Goal: Task Accomplishment & Management: Manage account settings

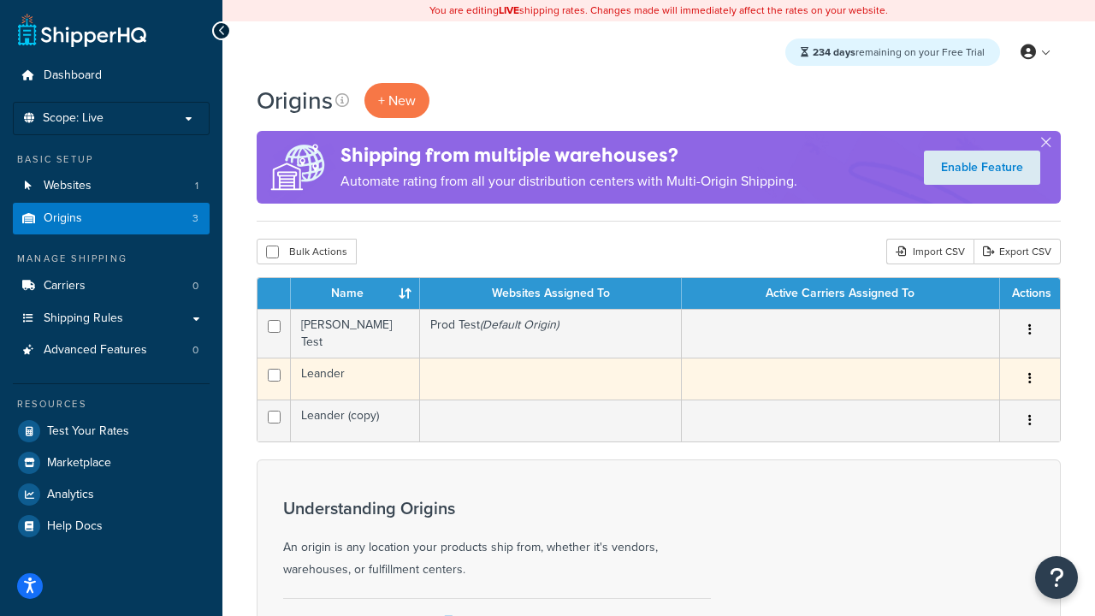
click at [1029, 374] on icon "button" at bounding box center [1029, 378] width 3 height 12
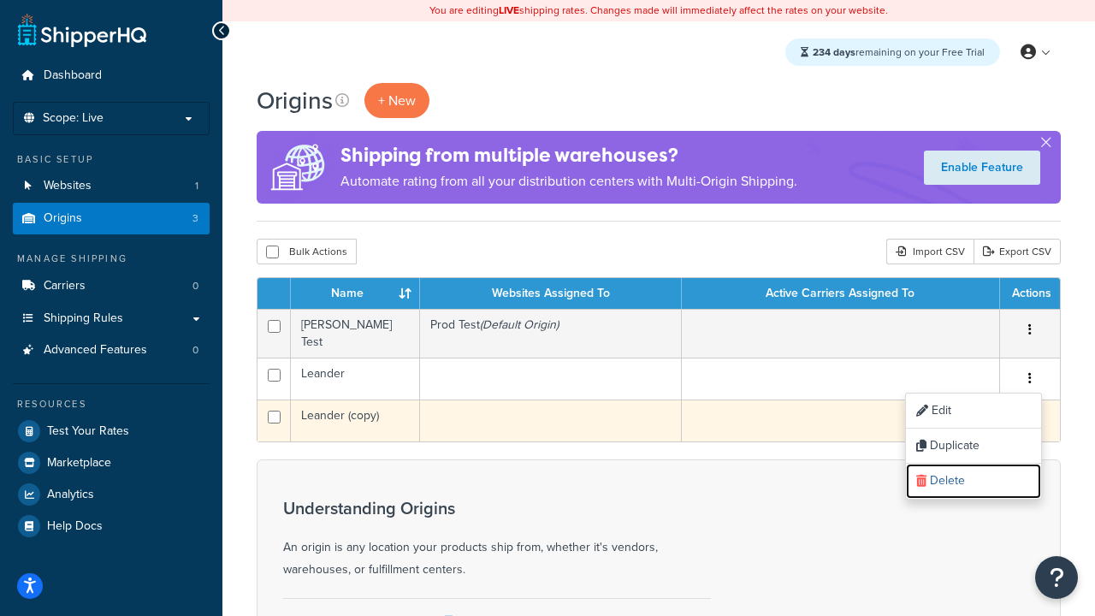
click at [972, 475] on link "Delete" at bounding box center [973, 481] width 135 height 35
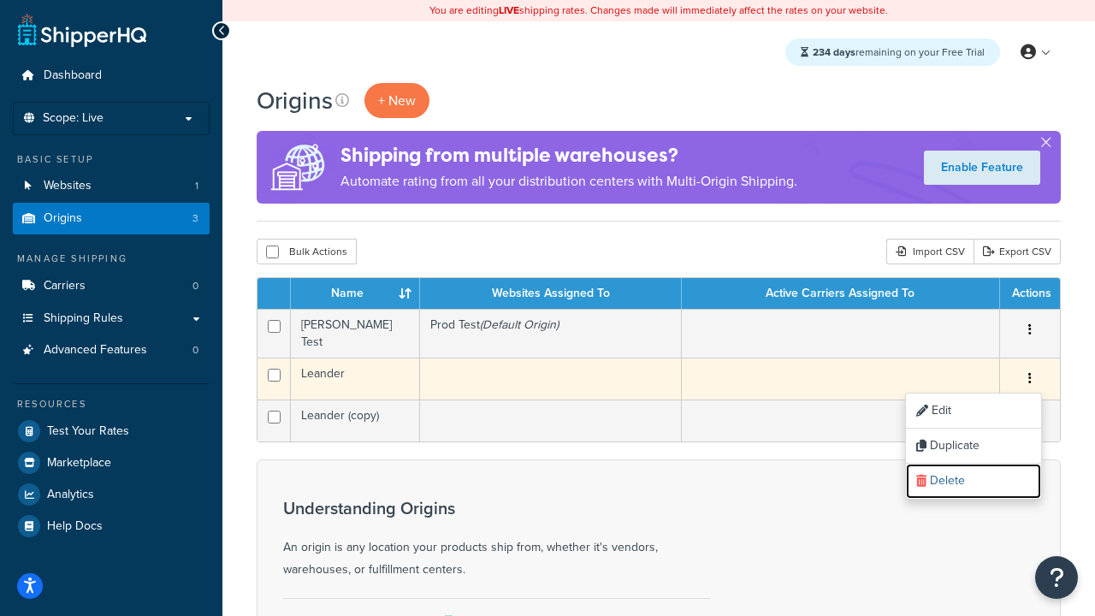
click at [1029, 374] on icon "button" at bounding box center [1029, 378] width 3 height 12
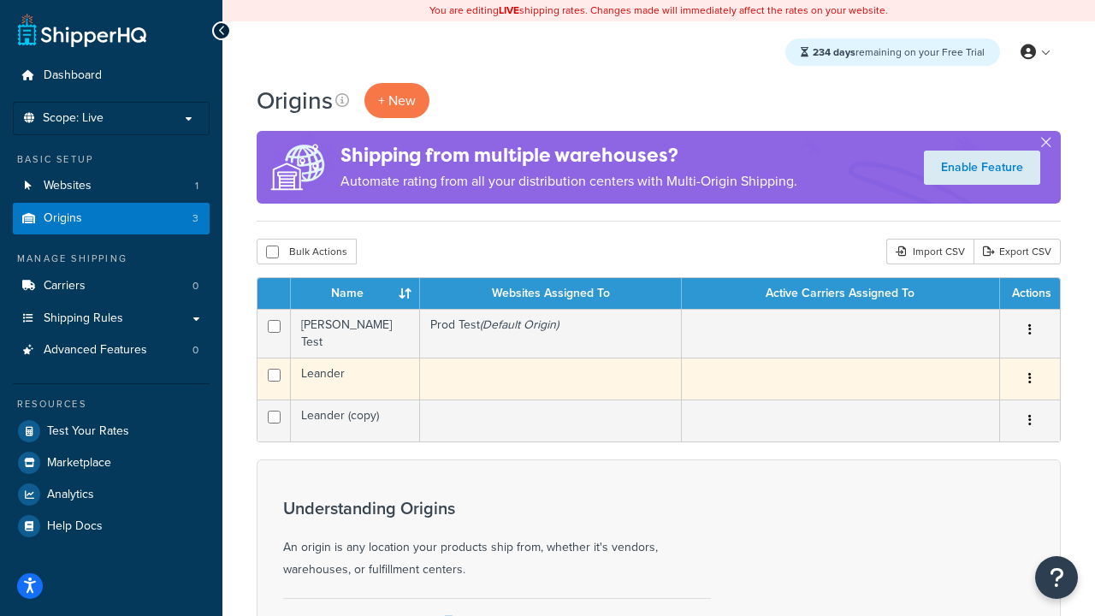
click at [1030, 372] on icon "button" at bounding box center [1029, 378] width 3 height 12
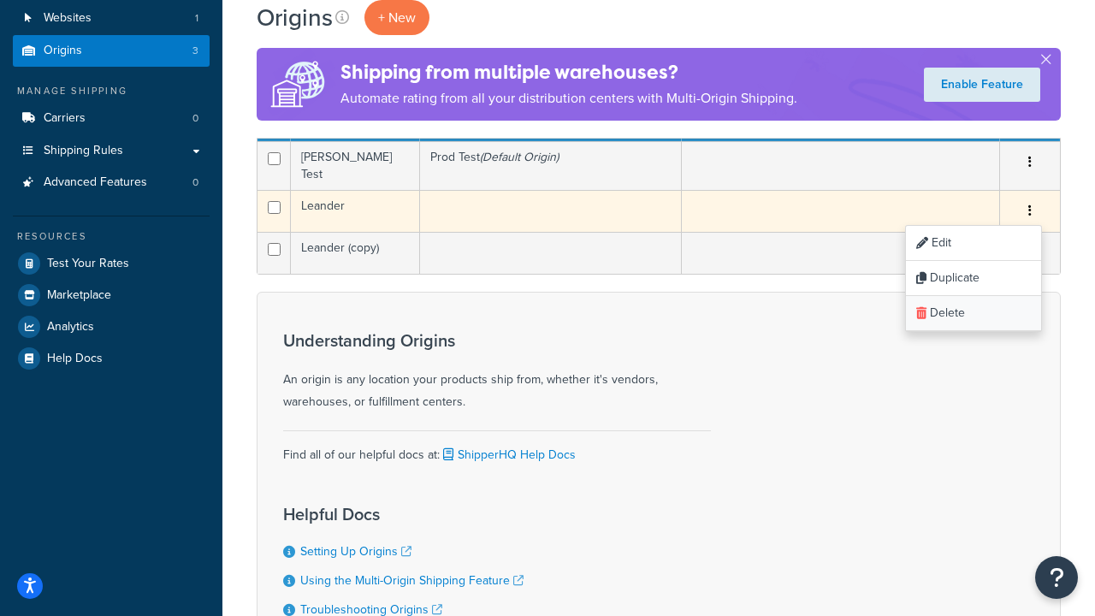
click at [972, 308] on link "Delete" at bounding box center [973, 313] width 135 height 35
click at [1029, 205] on icon "button" at bounding box center [1029, 210] width 3 height 12
